Goal: Information Seeking & Learning: Learn about a topic

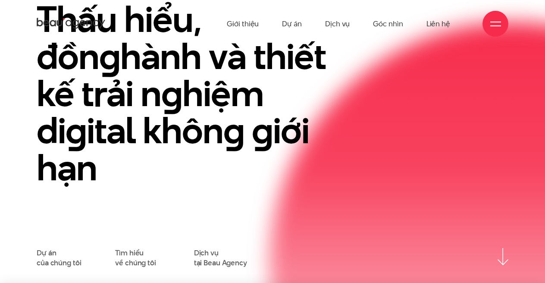
click at [480, 24] on div "Giới thiệu Dự án Dịch vụ Góc nhìn Liên hệ" at bounding box center [273, 23] width 472 height 47
click at [486, 26] on div at bounding box center [496, 24] width 26 height 26
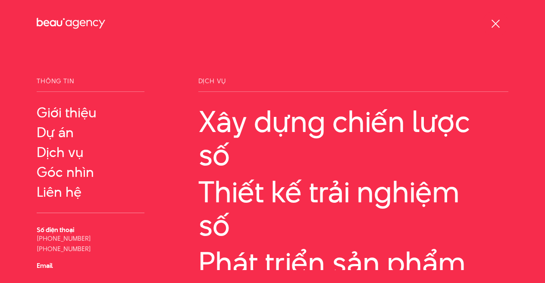
click at [498, 23] on div at bounding box center [495, 24] width 11 height 11
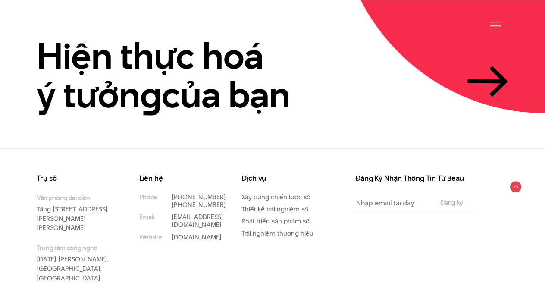
scroll to position [1940, 0]
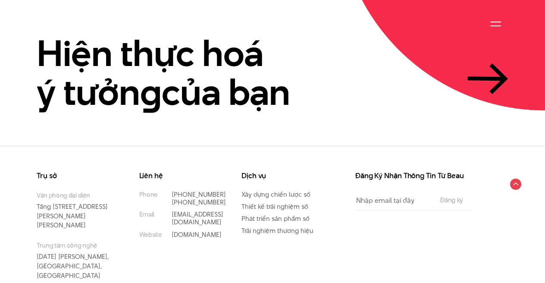
click at [491, 22] on div at bounding box center [495, 24] width 11 height 11
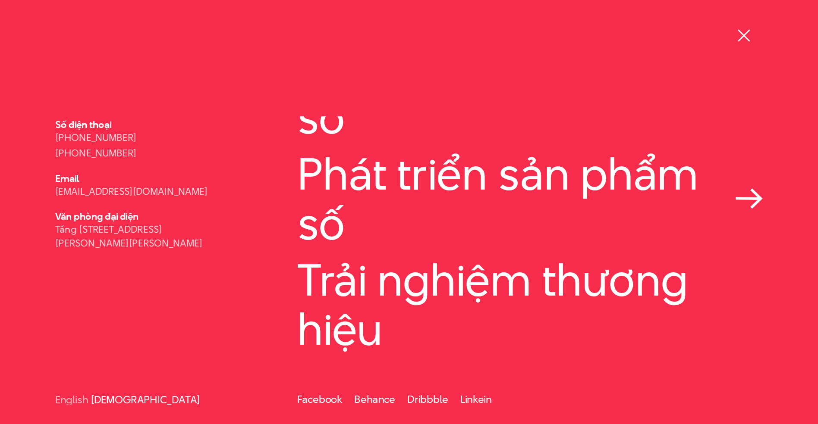
scroll to position [148, 0]
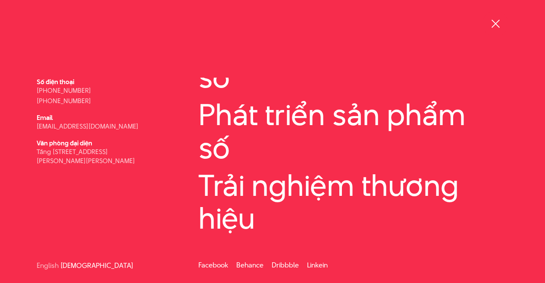
click at [496, 26] on div at bounding box center [495, 24] width 11 height 11
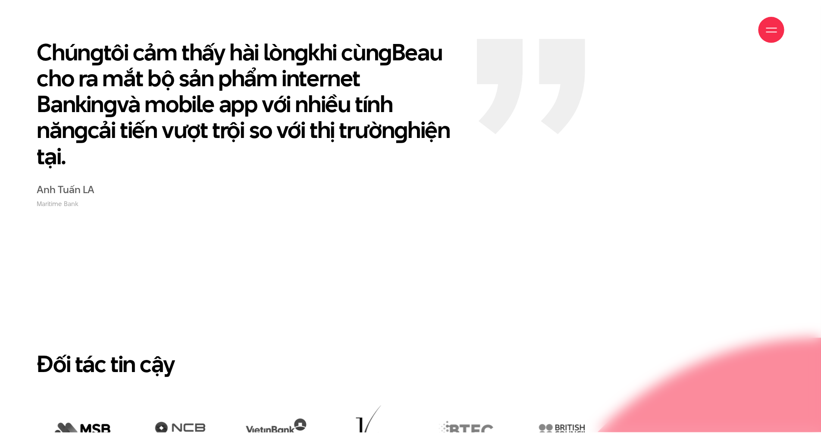
scroll to position [1954, 0]
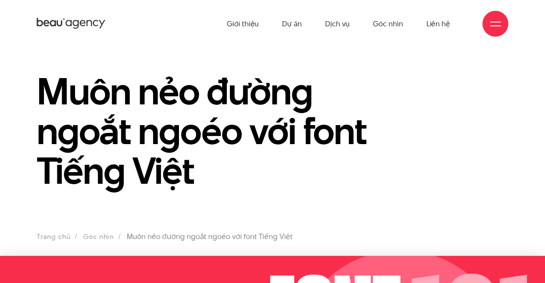
click at [344, 135] on h1 "Muôn nẻo đường ngoắt ngoéo với font Tiếng Việt" at bounding box center [212, 130] width 351 height 119
click at [494, 29] on div at bounding box center [495, 24] width 11 height 11
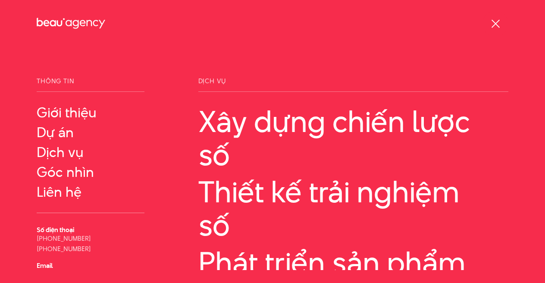
click at [495, 28] on div at bounding box center [495, 24] width 11 height 11
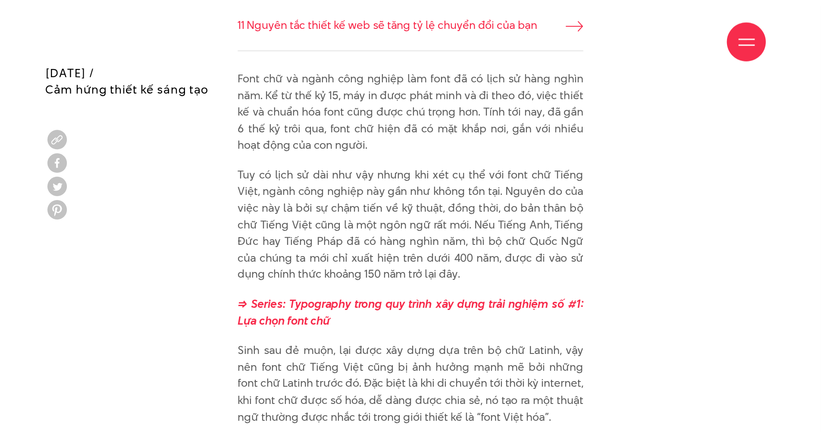
scroll to position [628, 0]
